Goal: Task Accomplishment & Management: Complete application form

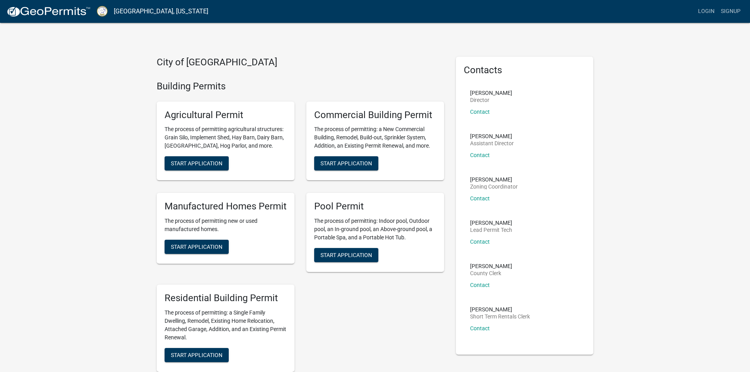
drag, startPoint x: 648, startPoint y: 331, endPoint x: 614, endPoint y: 372, distance: 54.0
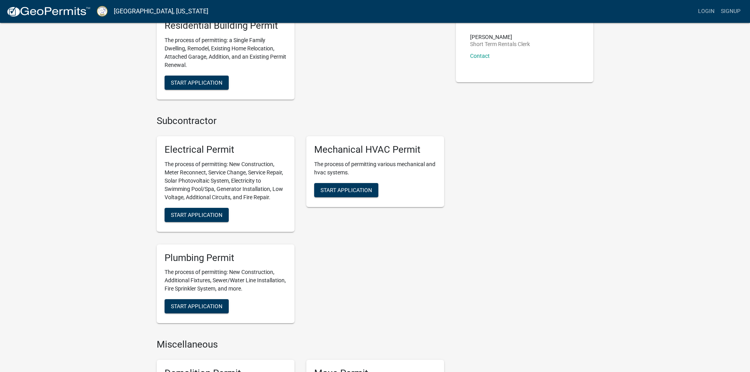
scroll to position [276, 0]
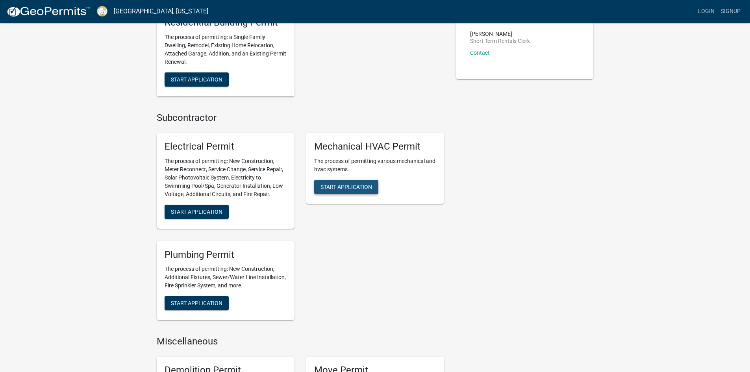
click at [351, 186] on span "Start Application" at bounding box center [347, 187] width 52 height 6
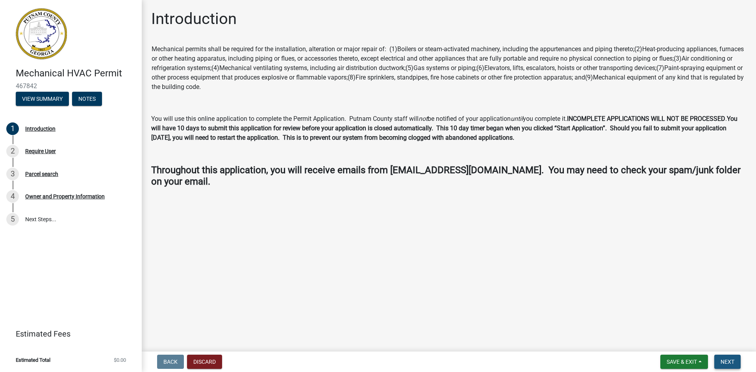
click at [733, 359] on span "Next" at bounding box center [728, 362] width 14 height 6
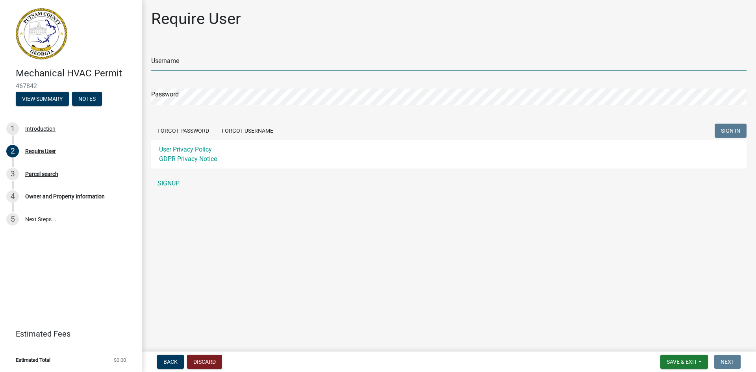
click at [183, 65] on input "Username" at bounding box center [449, 63] width 596 height 16
type input "lmayfield"
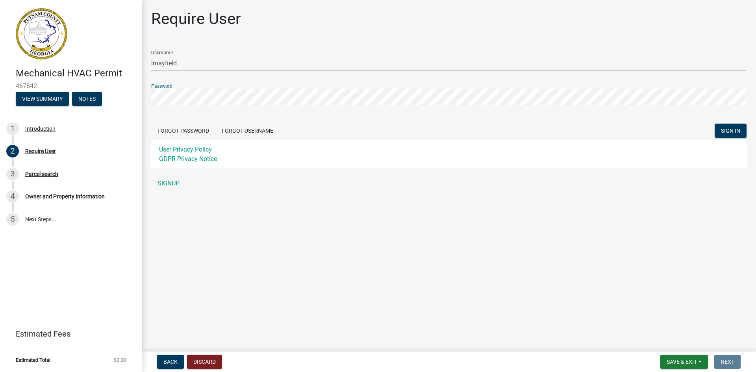
click at [715, 124] on button "SIGN IN" at bounding box center [731, 131] width 32 height 14
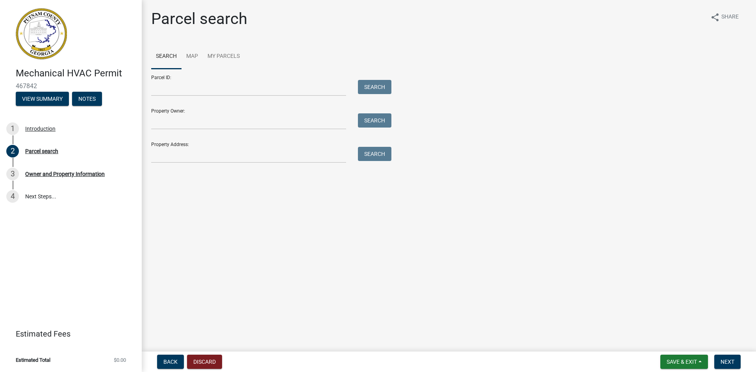
click at [176, 143] on div "Property Address: Search" at bounding box center [269, 149] width 236 height 27
click at [173, 146] on div "Property Address: Search" at bounding box center [269, 149] width 236 height 27
click at [163, 154] on input "Property Address:" at bounding box center [248, 155] width 195 height 16
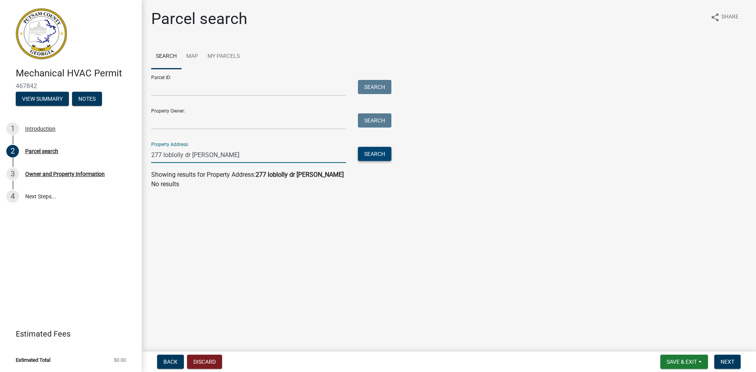
click at [380, 154] on button "Search" at bounding box center [374, 154] width 33 height 14
click at [226, 156] on input "277 loblolly dr [PERSON_NAME]" at bounding box center [248, 155] width 195 height 16
type input "277 loblolly dr [PERSON_NAME]"
click at [183, 124] on input "Property Owner:" at bounding box center [248, 121] width 195 height 16
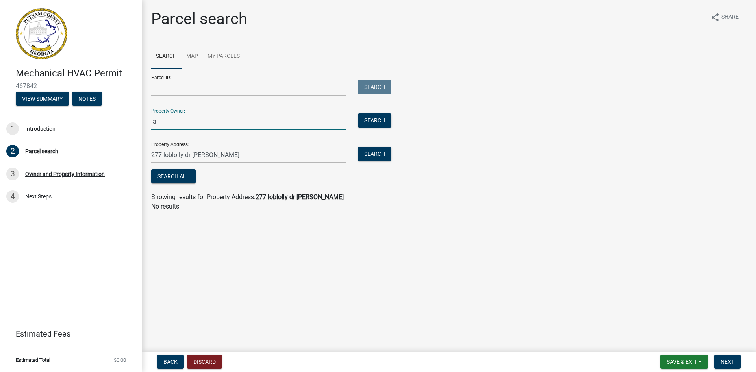
type input "la"
click at [219, 157] on input "277 loblolly dr [PERSON_NAME]" at bounding box center [248, 155] width 195 height 16
type input "2"
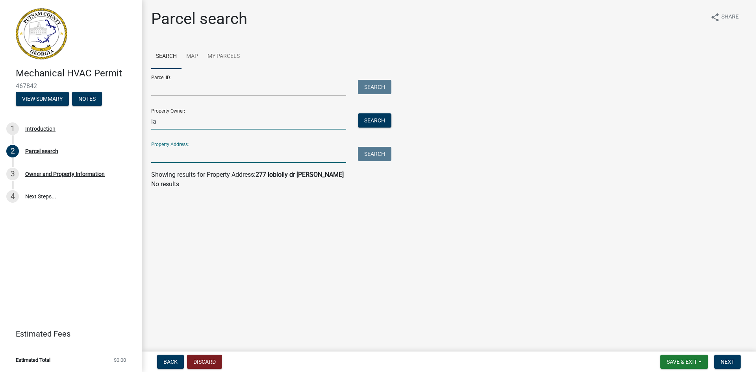
click at [157, 123] on input "la" at bounding box center [248, 121] width 195 height 16
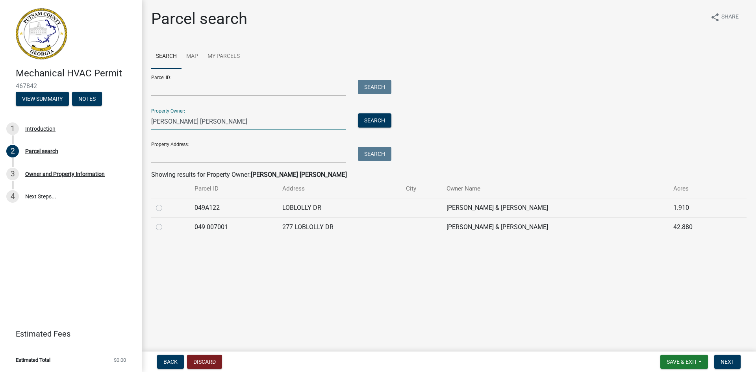
type input "[PERSON_NAME] [PERSON_NAME]"
click at [165, 223] on label at bounding box center [165, 223] width 0 height 0
click at [165, 228] on 007001 "radio" at bounding box center [167, 225] width 5 height 5
radio 007001 "true"
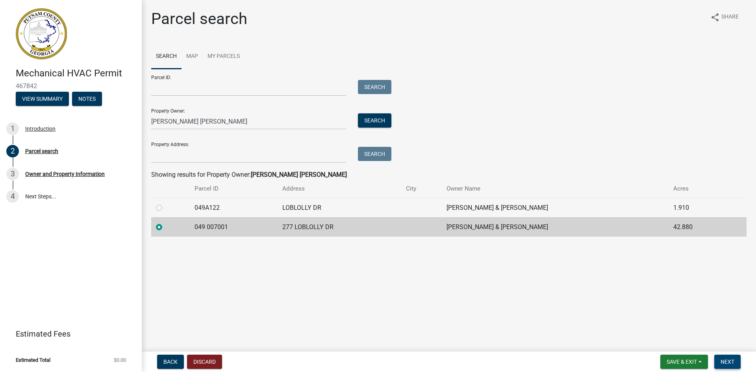
click at [724, 360] on span "Next" at bounding box center [728, 362] width 14 height 6
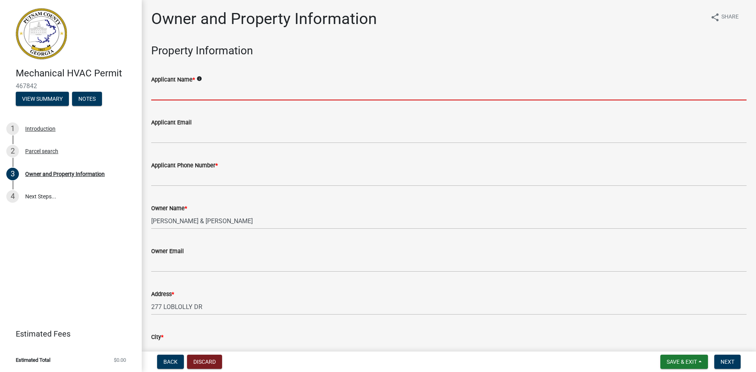
click at [176, 91] on input "Applicant Name *" at bounding box center [449, 92] width 596 height 16
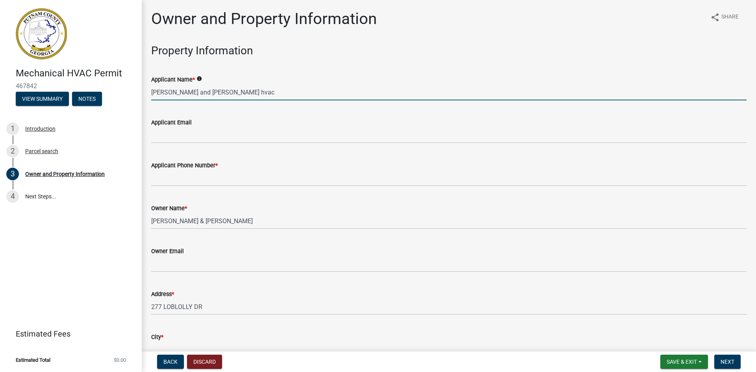
type input "[PERSON_NAME] and [PERSON_NAME] hvac"
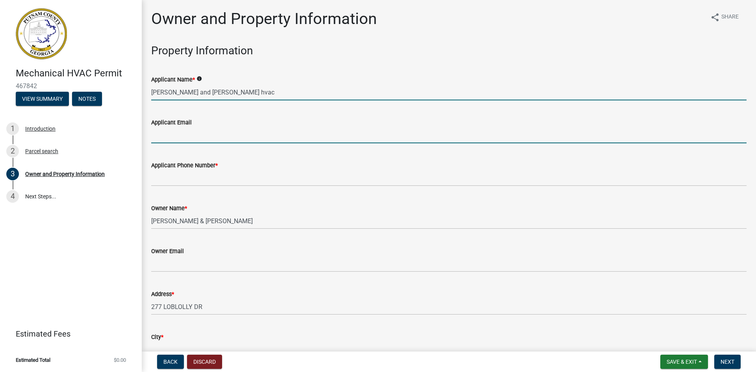
click at [164, 138] on input "Applicant Email" at bounding box center [449, 135] width 596 height 16
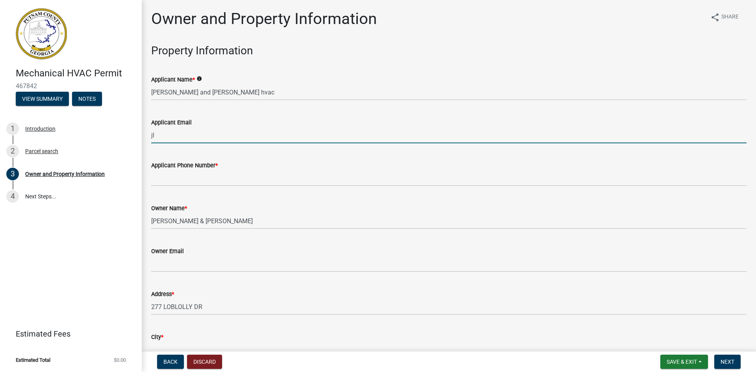
type input "j"
type input "[EMAIL_ADDRESS][DOMAIN_NAME]"
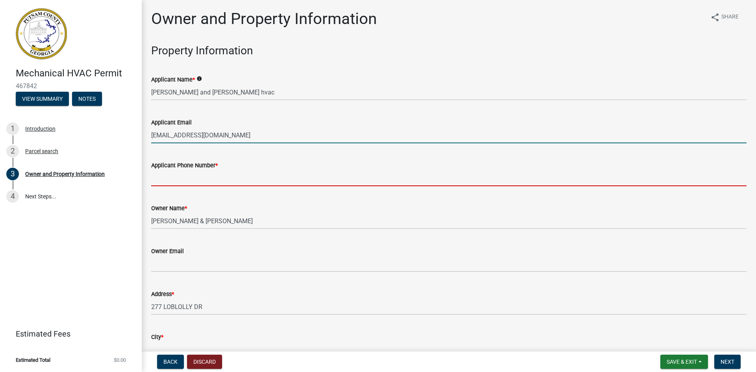
click at [161, 176] on input "Applicant Phone Number *" at bounding box center [449, 178] width 596 height 16
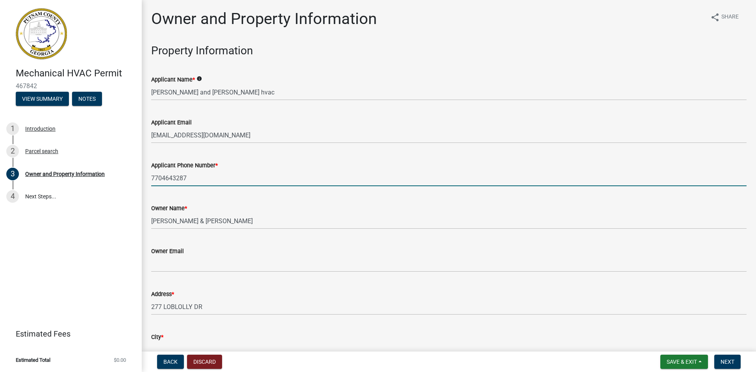
type input "7704643287"
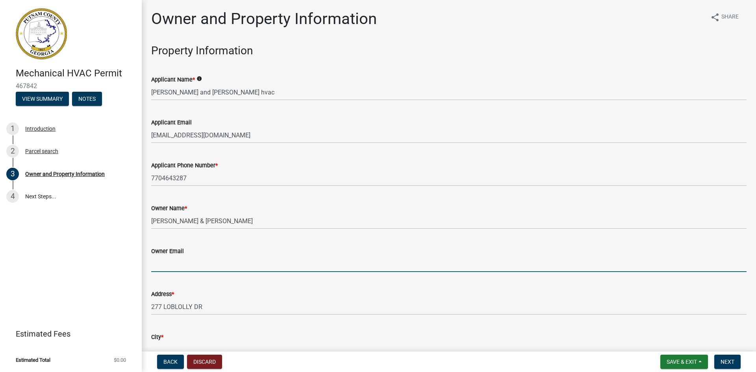
click at [173, 268] on input "Owner Email" at bounding box center [449, 264] width 596 height 16
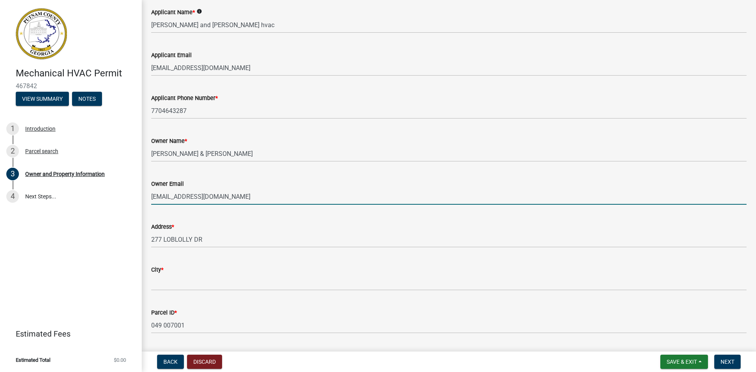
scroll to position [79, 0]
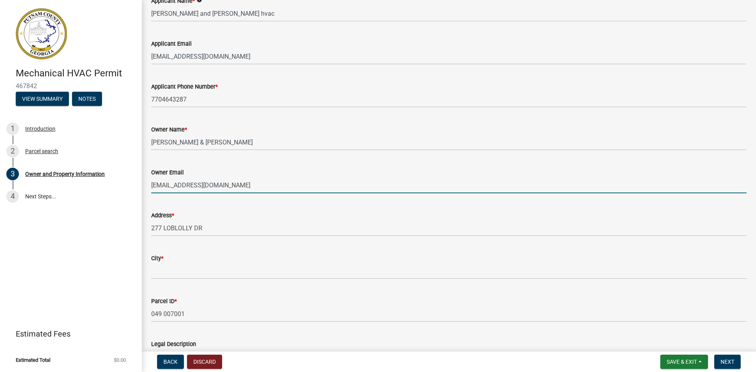
type input "[EMAIL_ADDRESS][DOMAIN_NAME]"
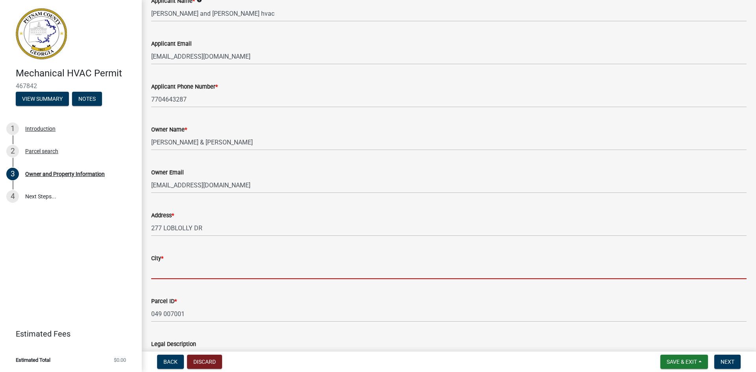
click at [175, 272] on input "City *" at bounding box center [449, 271] width 596 height 16
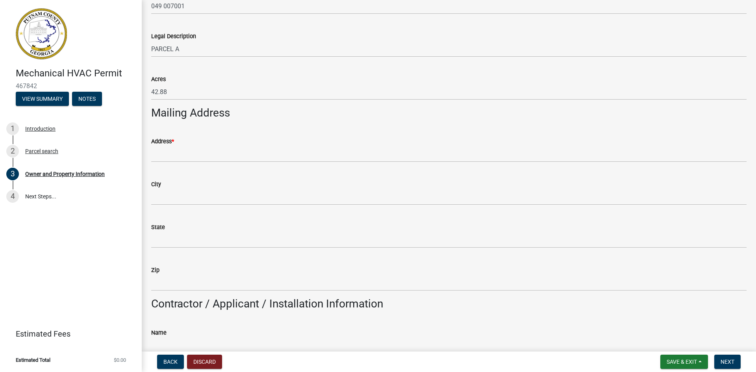
scroll to position [394, 0]
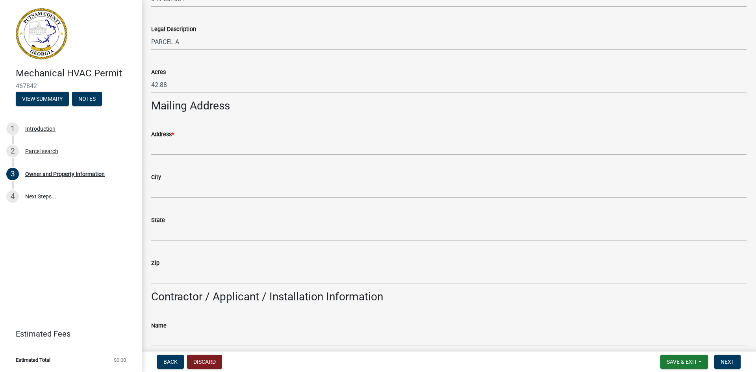
type input "eatonton"
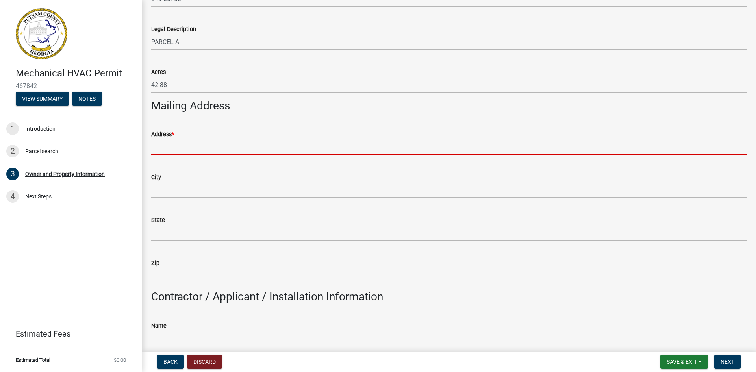
click at [162, 139] on input "Address *" at bounding box center [449, 147] width 596 height 16
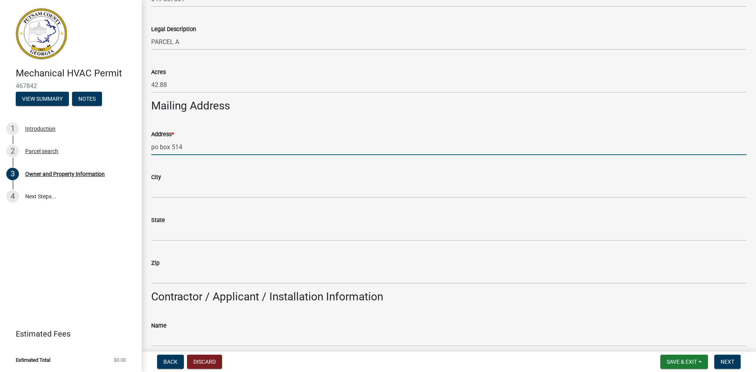
type input "po box 514"
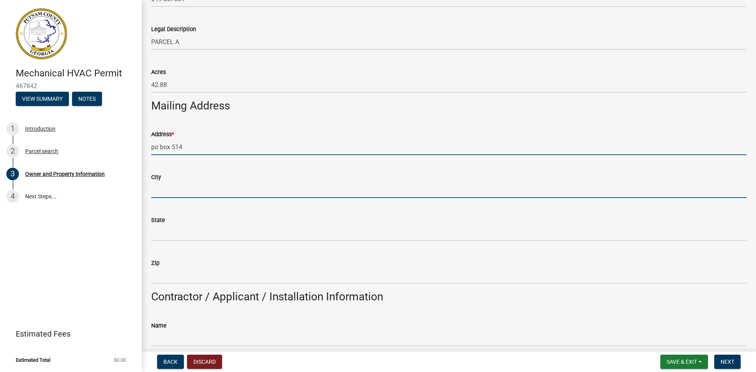
click at [163, 191] on input "City" at bounding box center [449, 190] width 596 height 16
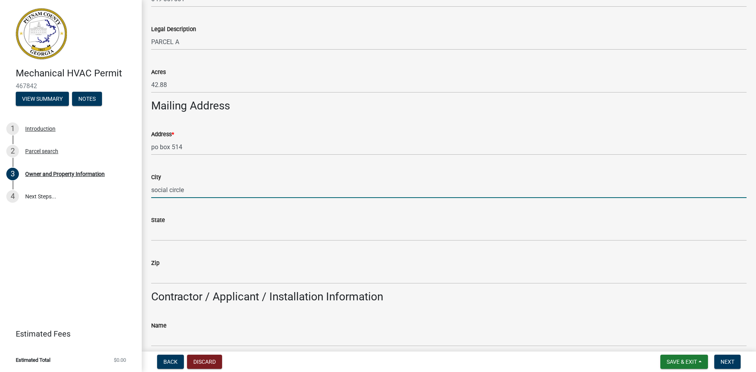
type input "social circle"
click at [201, 212] on div "State" at bounding box center [449, 222] width 596 height 37
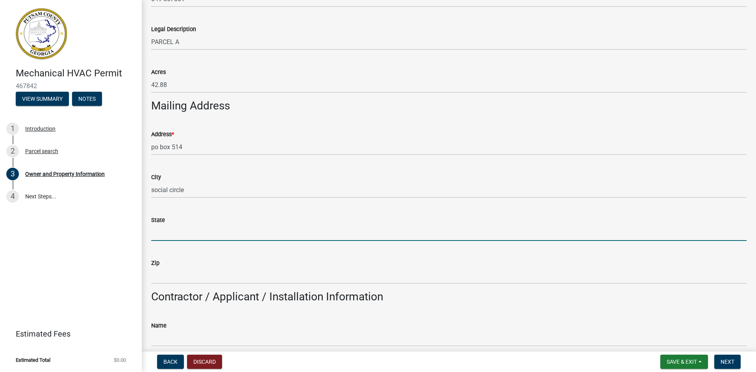
click at [180, 236] on input "State" at bounding box center [449, 233] width 596 height 16
type input "ga"
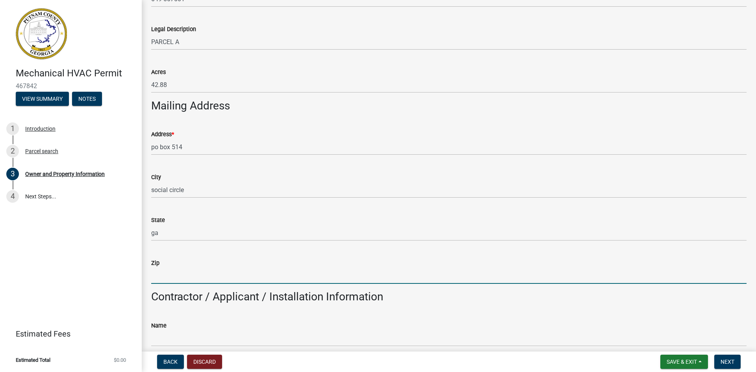
click at [169, 273] on input "Zip" at bounding box center [449, 276] width 596 height 16
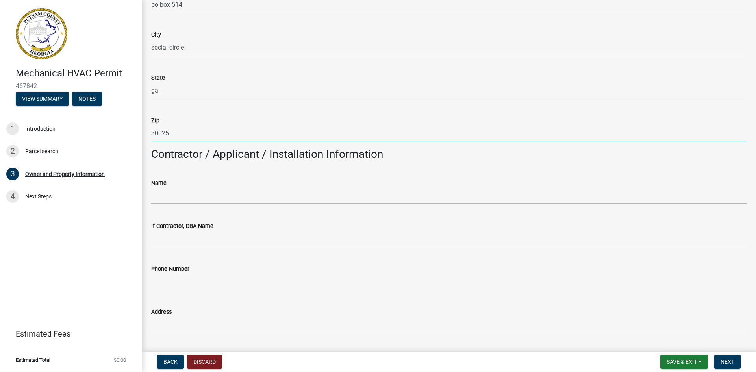
scroll to position [552, 0]
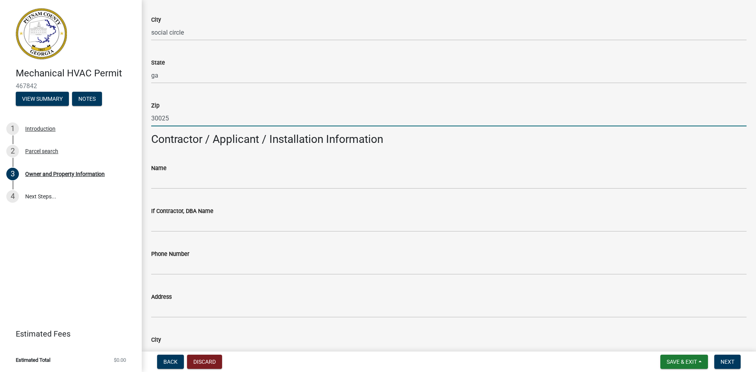
type input "30025"
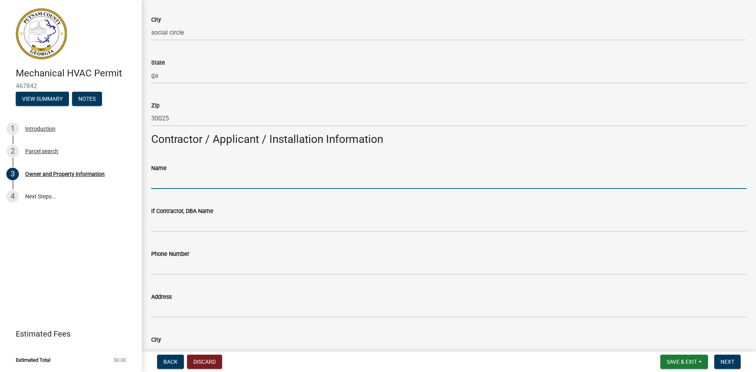
click at [175, 182] on input "Name" at bounding box center [449, 181] width 596 height 16
type input "[PERSON_NAME] and [PERSON_NAME] hvac"
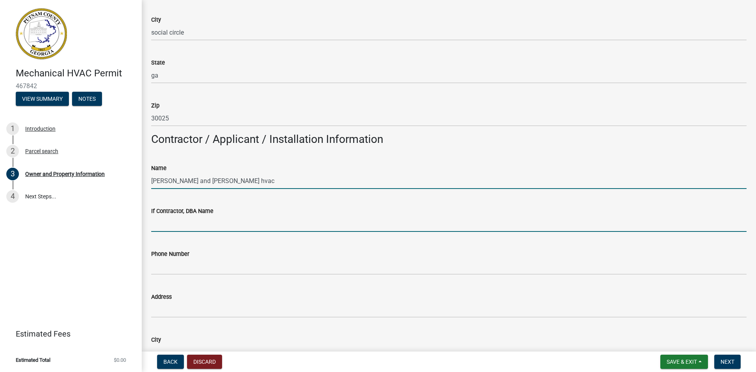
click at [170, 221] on input "If Contractor, DBA Name" at bounding box center [449, 224] width 596 height 16
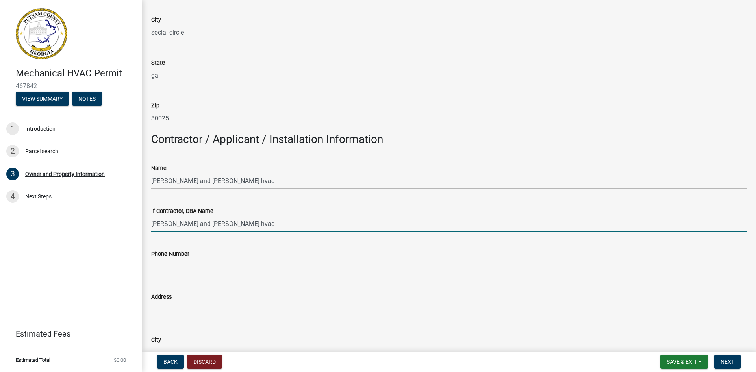
type input "[PERSON_NAME] and [PERSON_NAME] hvac"
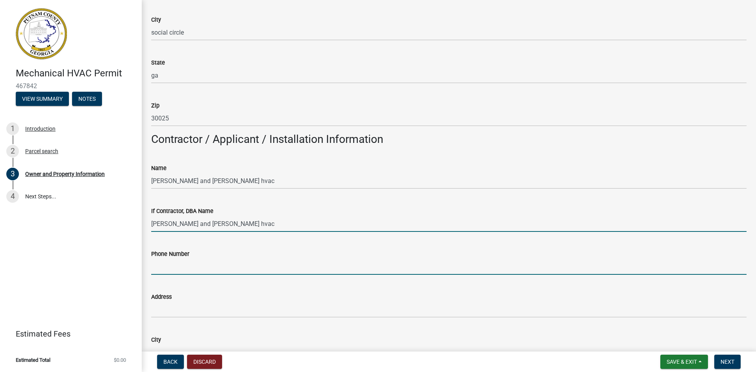
click at [162, 263] on input "Phone Number" at bounding box center [449, 267] width 596 height 16
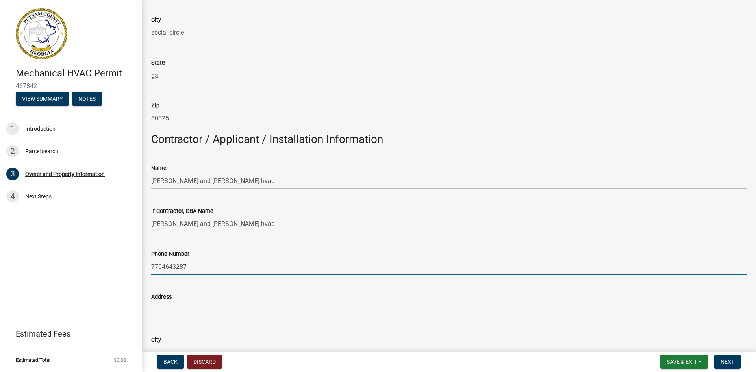
type input "7704643287"
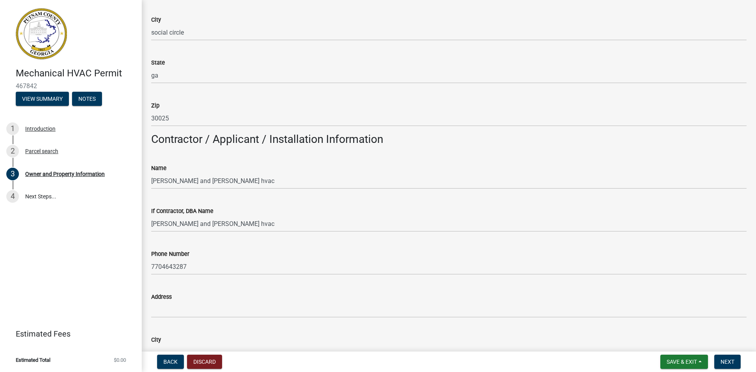
click at [164, 298] on label "Address" at bounding box center [161, 298] width 20 height 6
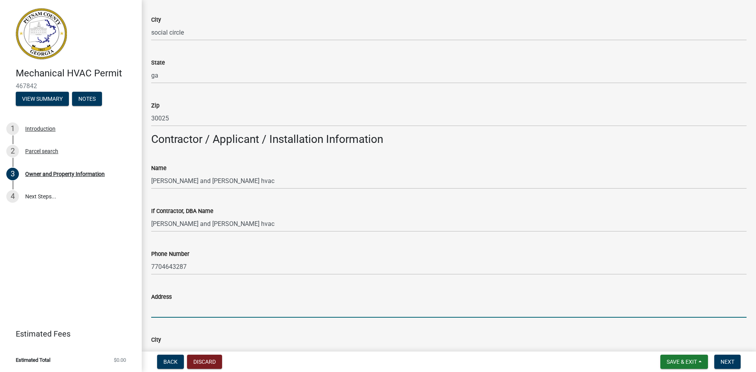
click at [164, 302] on input "Address" at bounding box center [449, 310] width 596 height 16
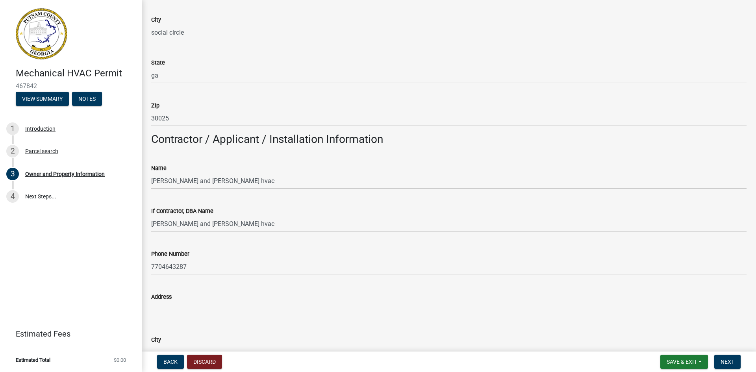
click at [163, 300] on label "Address" at bounding box center [161, 298] width 20 height 6
click at [163, 302] on input "Address" at bounding box center [449, 310] width 596 height 16
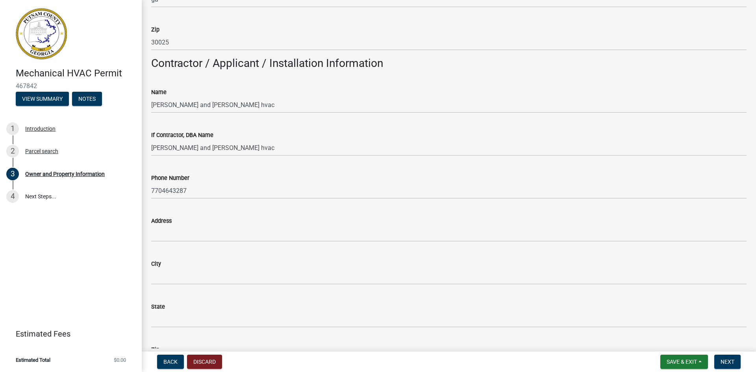
scroll to position [630, 0]
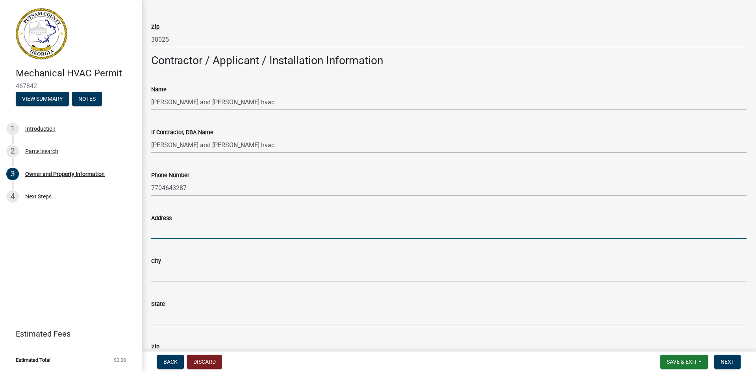
click at [167, 230] on input "Address" at bounding box center [449, 231] width 596 height 16
type input "[STREET_ADDRESS]"
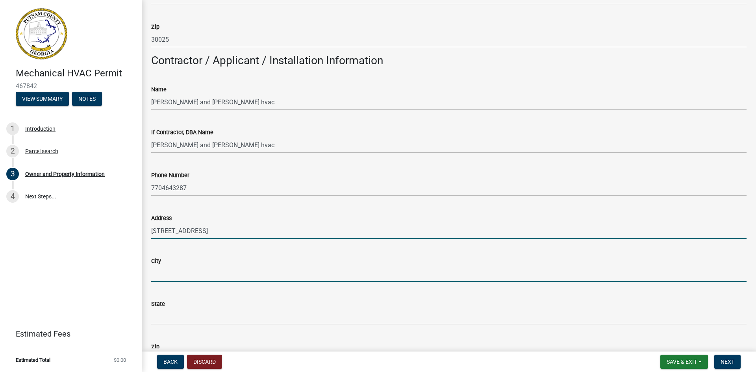
click at [167, 273] on input "City" at bounding box center [449, 274] width 596 height 16
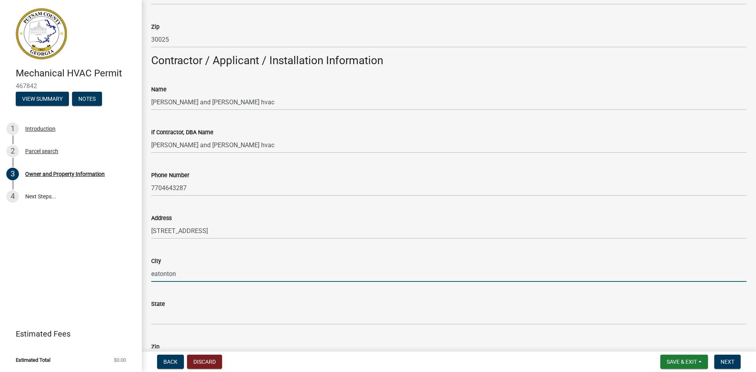
type input "eatonton"
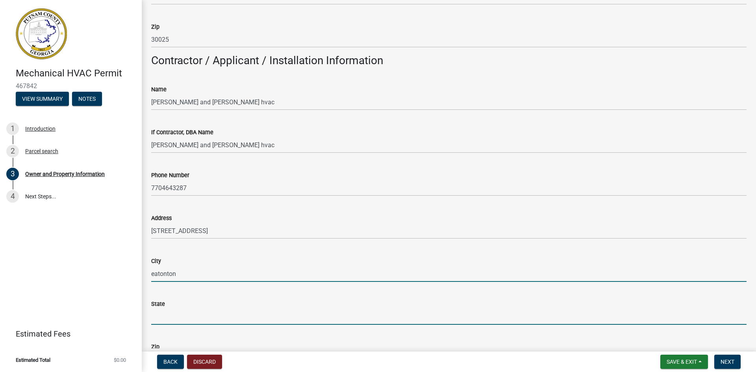
click at [162, 319] on input "State" at bounding box center [449, 317] width 596 height 16
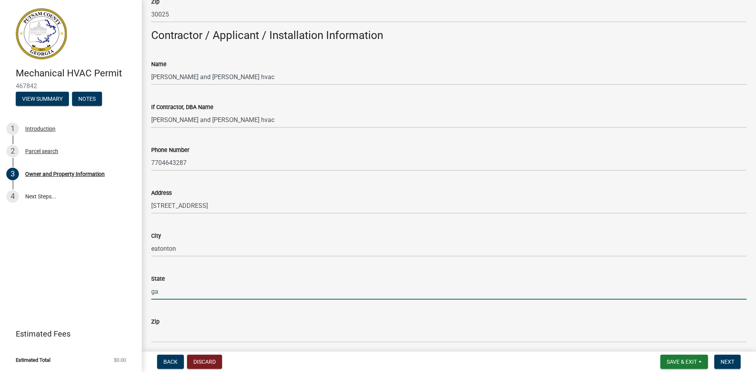
scroll to position [670, 0]
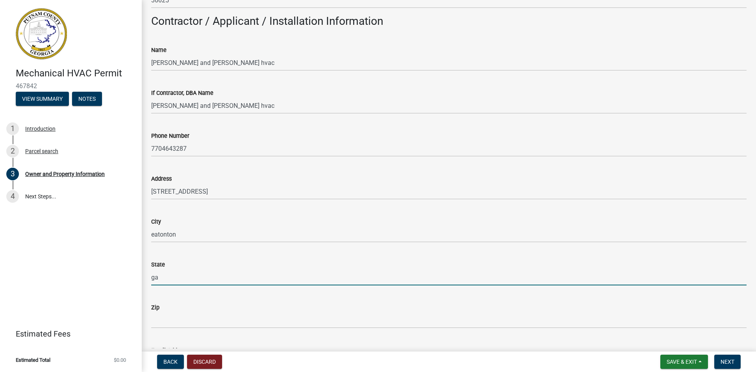
type input "ga"
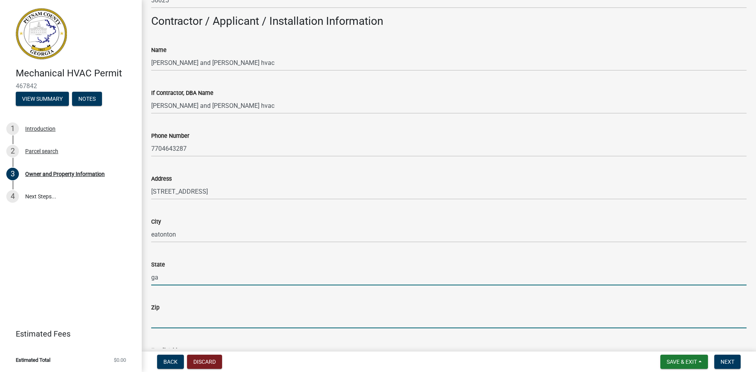
click at [174, 321] on input "Zip" at bounding box center [449, 320] width 596 height 16
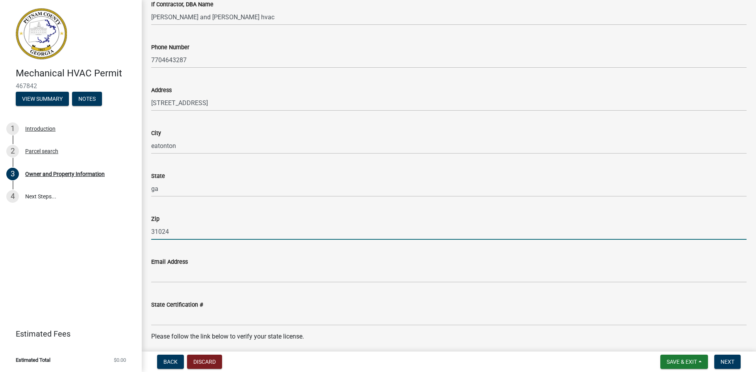
scroll to position [788, 0]
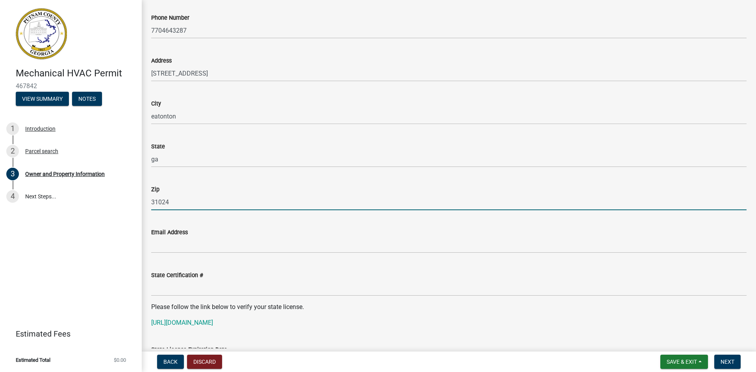
type input "31024"
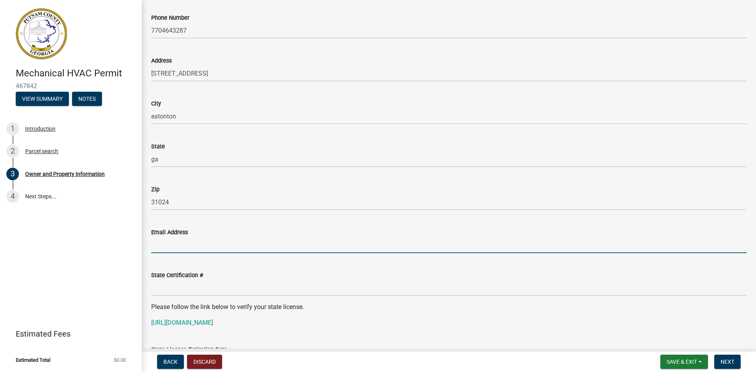
click at [180, 239] on input "Email Address" at bounding box center [449, 245] width 596 height 16
type input "[EMAIL_ADDRESS][DOMAIN_NAME]"
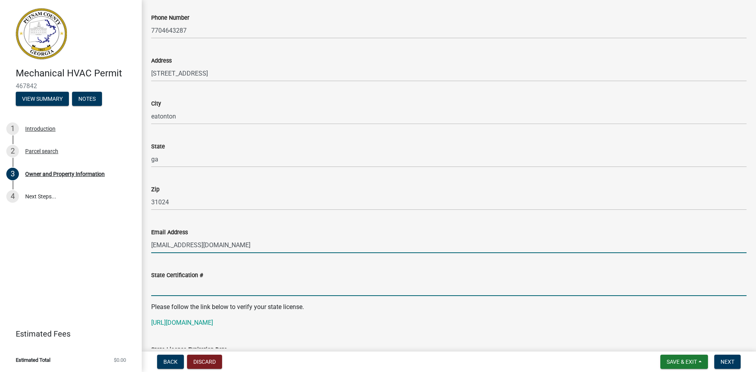
click at [175, 286] on input "State Certification #" at bounding box center [449, 288] width 596 height 16
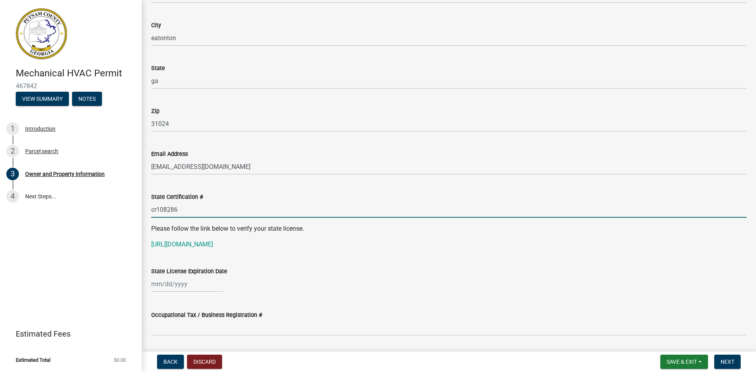
scroll to position [867, 0]
type input "cr108286"
click at [191, 244] on link "[URL][DOMAIN_NAME]" at bounding box center [182, 243] width 62 height 7
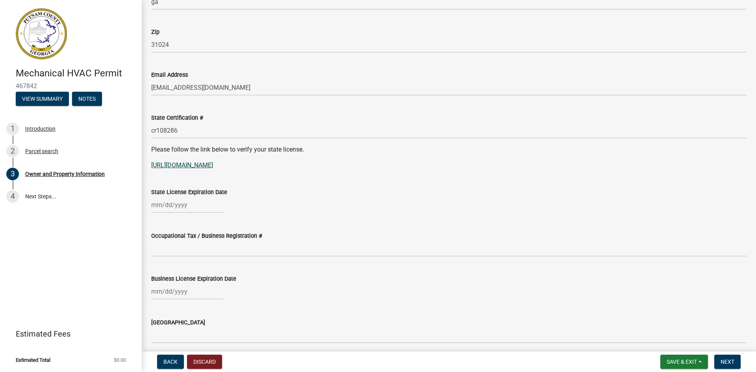
scroll to position [945, 0]
select select "8"
select select "2025"
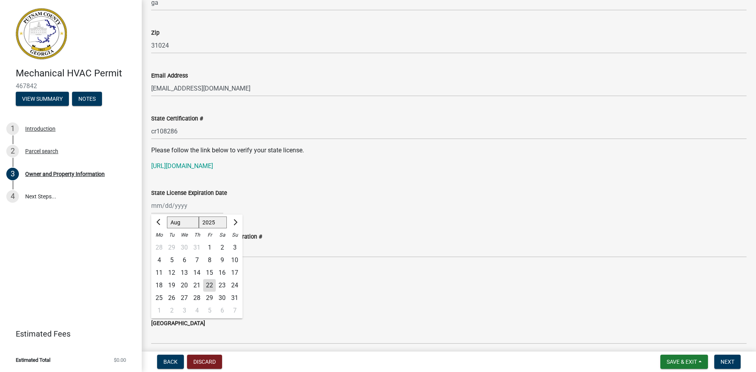
click at [172, 206] on div "[PERSON_NAME] Feb Mar Apr [PERSON_NAME][DATE] Oct Nov [DATE] 1526 1527 1528 152…" at bounding box center [187, 206] width 72 height 16
click at [161, 273] on div "11" at bounding box center [159, 273] width 13 height 13
type input "[DATE]"
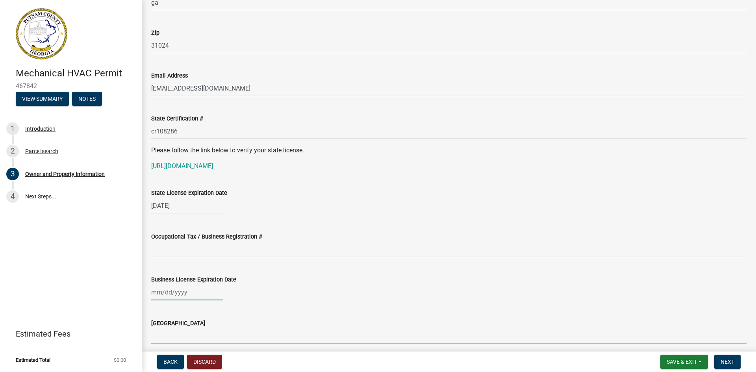
click at [163, 292] on div at bounding box center [187, 292] width 72 height 16
select select "8"
select select "2025"
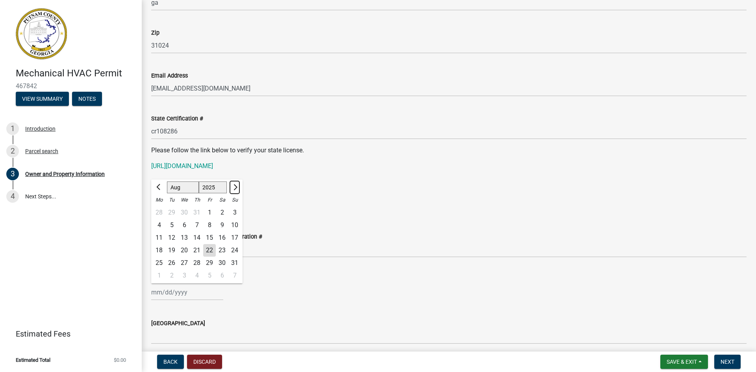
click at [236, 186] on span "Next month" at bounding box center [235, 187] width 6 height 6
click at [236, 185] on button "Next month" at bounding box center [234, 187] width 9 height 13
select select "11"
click at [237, 263] on div "30" at bounding box center [234, 263] width 13 height 13
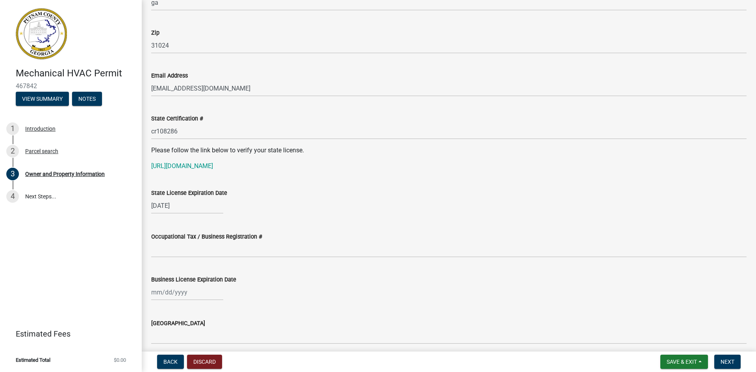
type input "[DATE]"
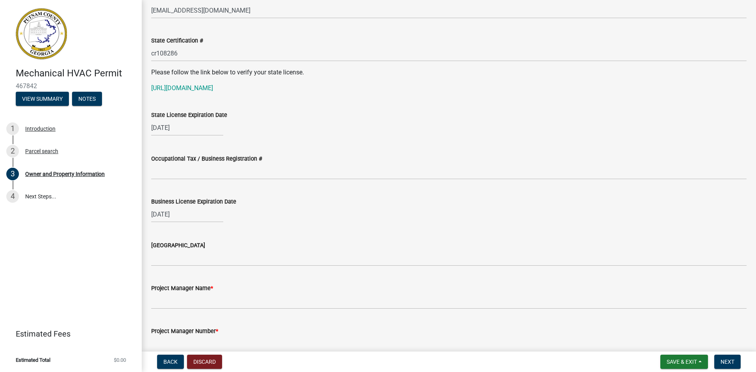
scroll to position [1023, 0]
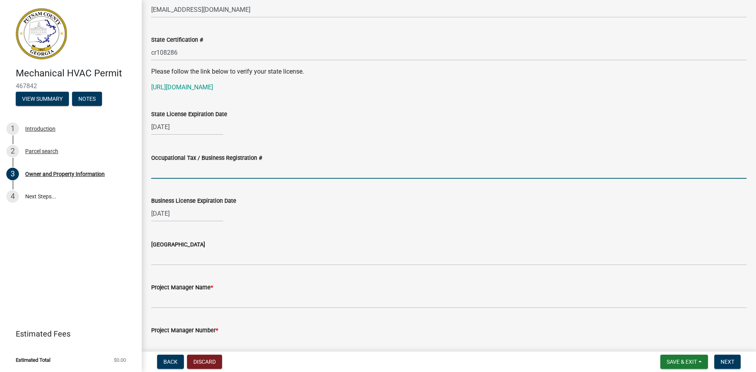
click at [177, 168] on input "Occupational Tax / Business Registration #" at bounding box center [449, 171] width 596 height 16
type input "2024blr221"
click at [205, 244] on div "[GEOGRAPHIC_DATA]" at bounding box center [449, 244] width 596 height 9
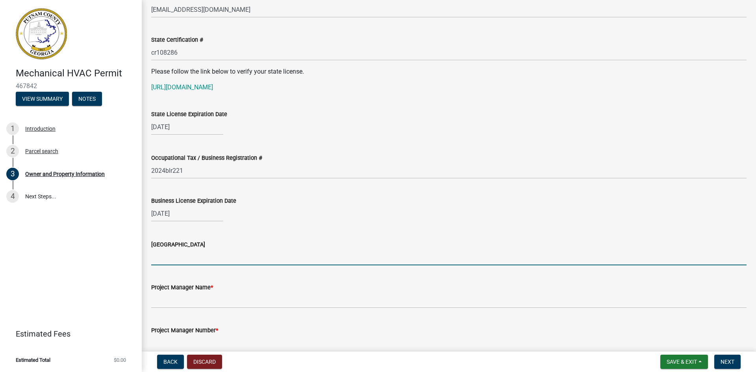
click at [180, 255] on input "[GEOGRAPHIC_DATA]" at bounding box center [449, 257] width 596 height 16
type input "[PERSON_NAME]"
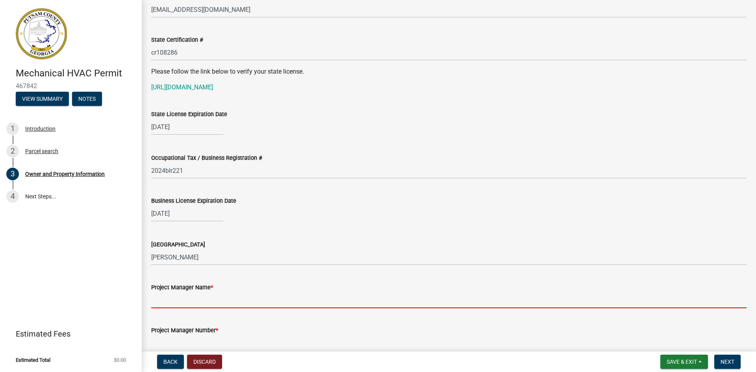
click at [173, 302] on input "Project Manager Name *" at bounding box center [449, 300] width 596 height 16
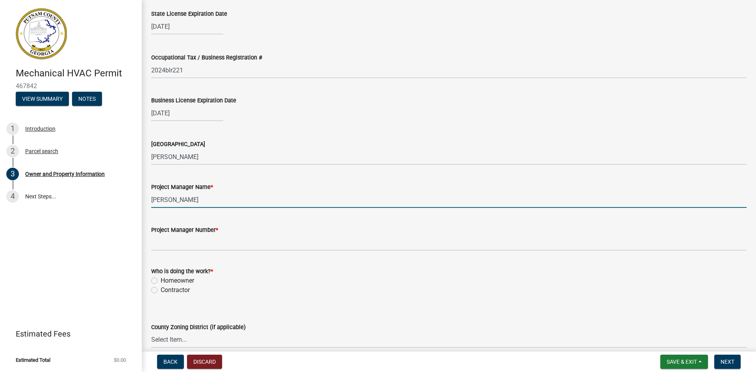
scroll to position [1142, 0]
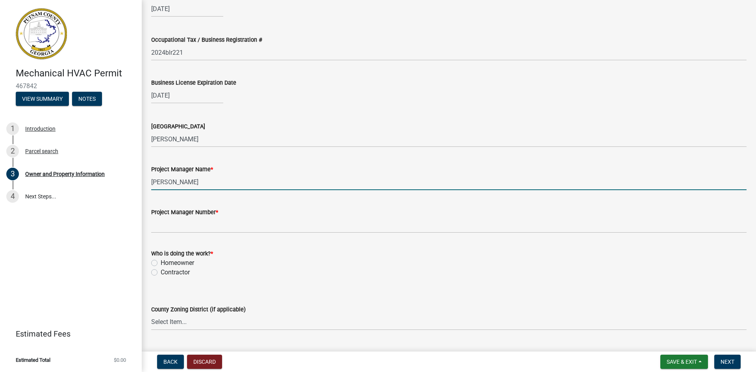
type input "[PERSON_NAME]"
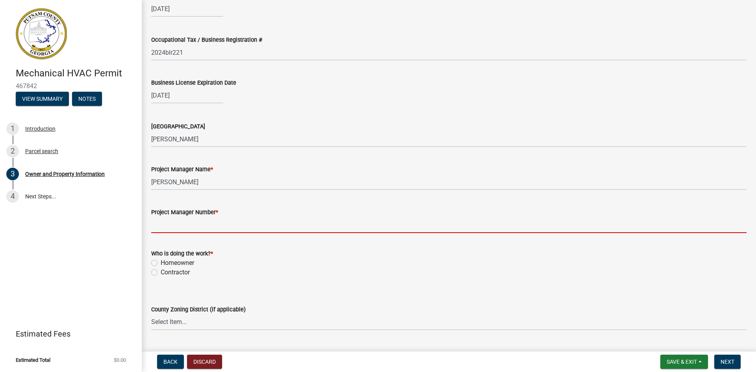
click at [173, 220] on input "Project Manager Number *" at bounding box center [449, 225] width 596 height 16
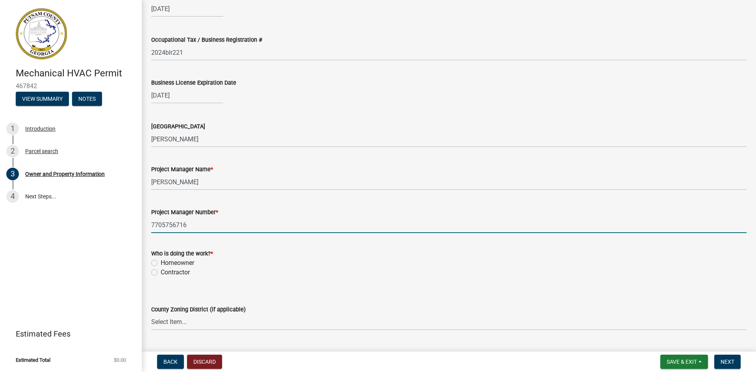
type input "7705756716"
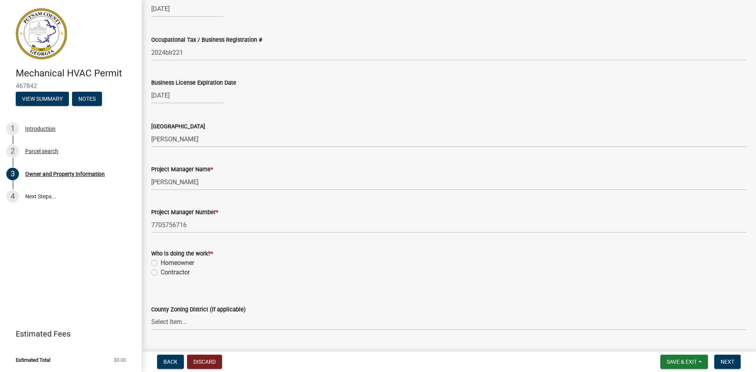
click at [161, 273] on label "Contractor" at bounding box center [175, 272] width 29 height 9
click at [161, 273] on input "Contractor" at bounding box center [163, 270] width 5 height 5
radio input "true"
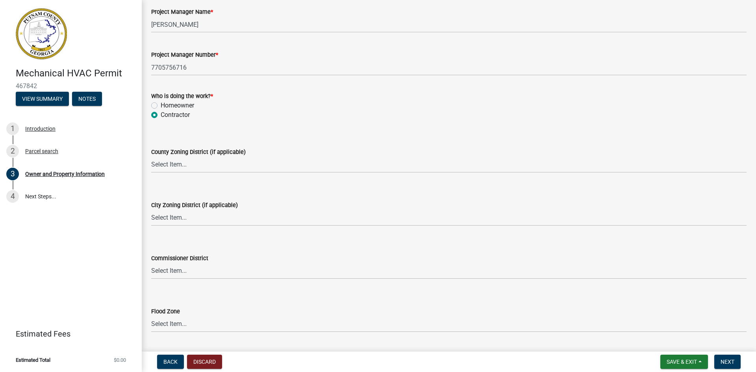
scroll to position [1321, 0]
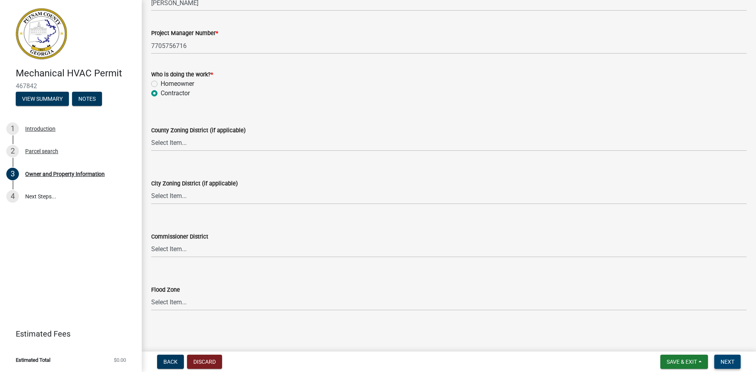
click at [719, 360] on button "Next" at bounding box center [728, 362] width 26 height 14
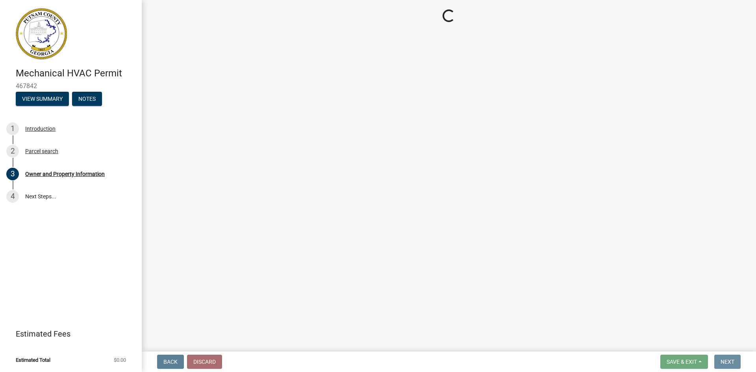
scroll to position [0, 0]
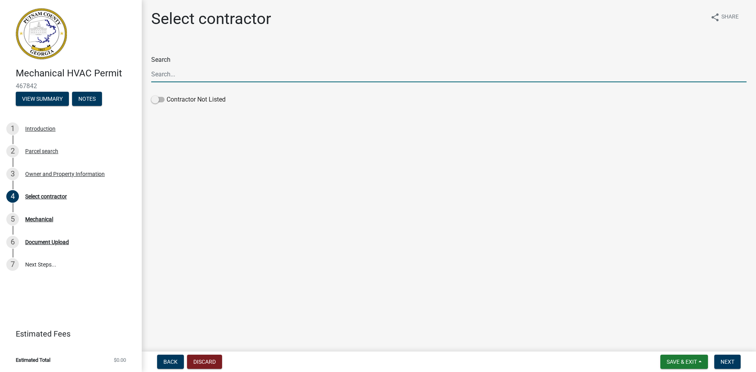
click at [167, 77] on input "Search" at bounding box center [449, 74] width 596 height 16
type input "[PERSON_NAME] and [PERSON_NAME]"
click at [26, 222] on div "Mechanical" at bounding box center [39, 220] width 28 height 6
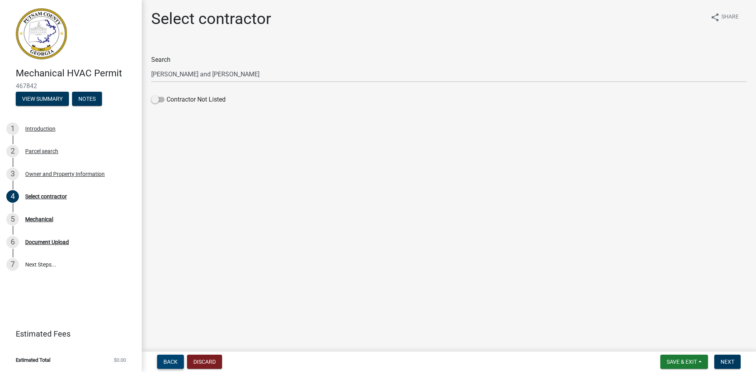
click at [173, 358] on button "Back" at bounding box center [170, 362] width 27 height 14
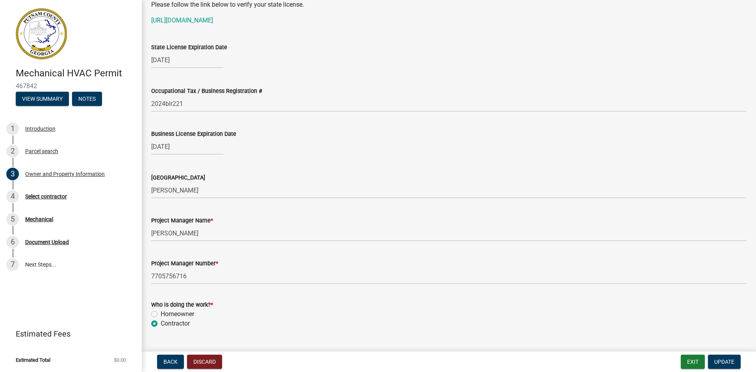
scroll to position [1103, 0]
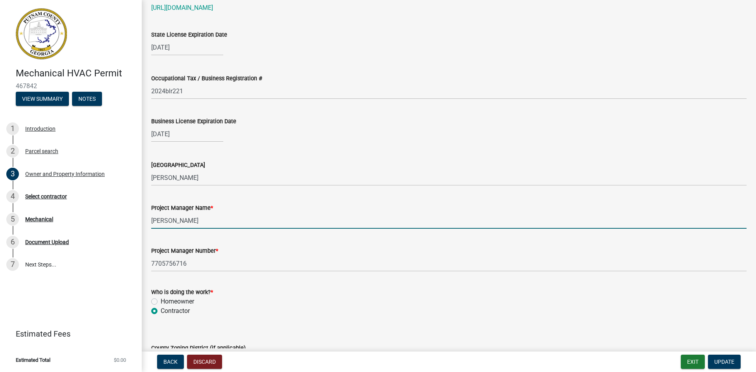
click at [156, 221] on input "[PERSON_NAME]" at bounding box center [449, 221] width 596 height 16
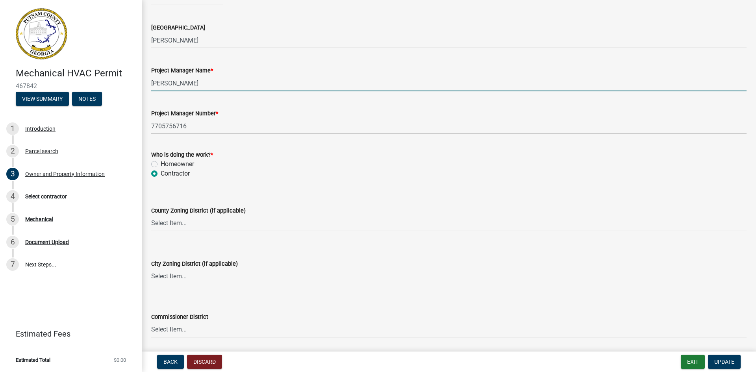
scroll to position [1261, 0]
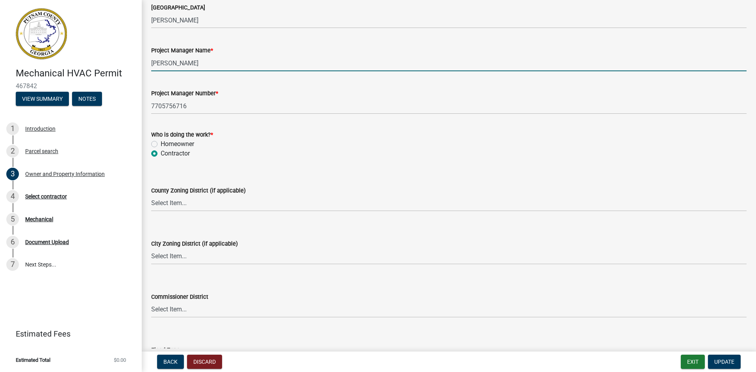
type input "[PERSON_NAME]"
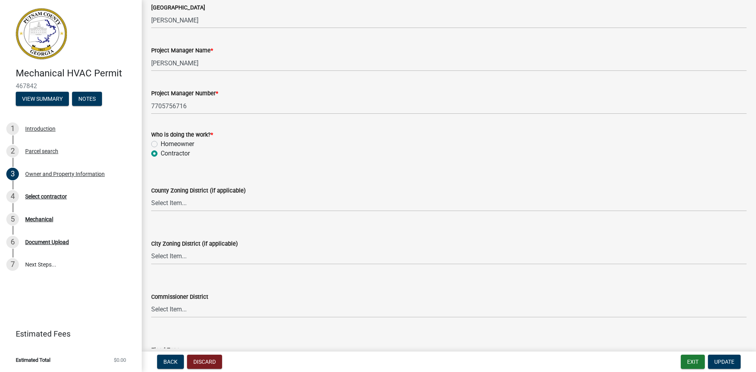
click at [161, 145] on label "Homeowner" at bounding box center [177, 143] width 33 height 9
click at [161, 145] on input "Homeowner" at bounding box center [163, 141] width 5 height 5
radio input "true"
click at [720, 364] on span "Update" at bounding box center [725, 362] width 20 height 6
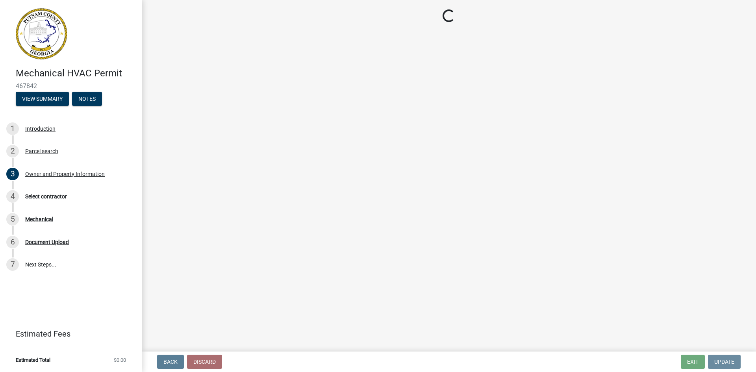
scroll to position [0, 0]
